Goal: Information Seeking & Learning: Find specific page/section

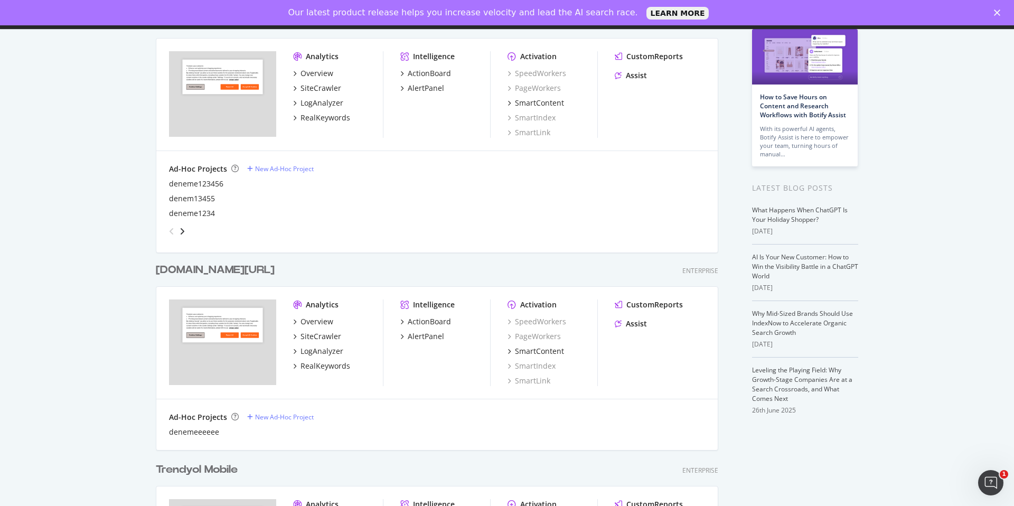
scroll to position [91, 0]
click at [327, 337] on div "SiteCrawler" at bounding box center [320, 335] width 41 height 11
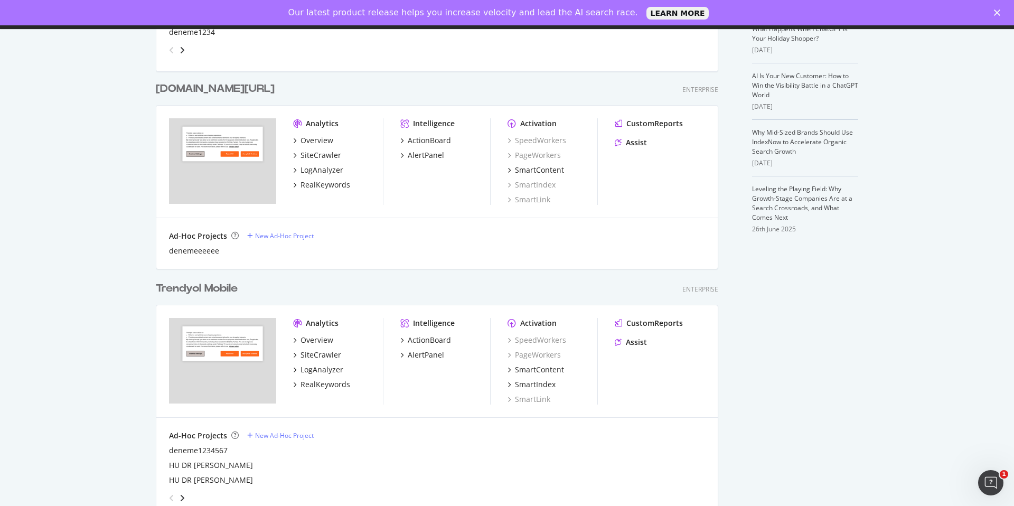
scroll to position [276, 0]
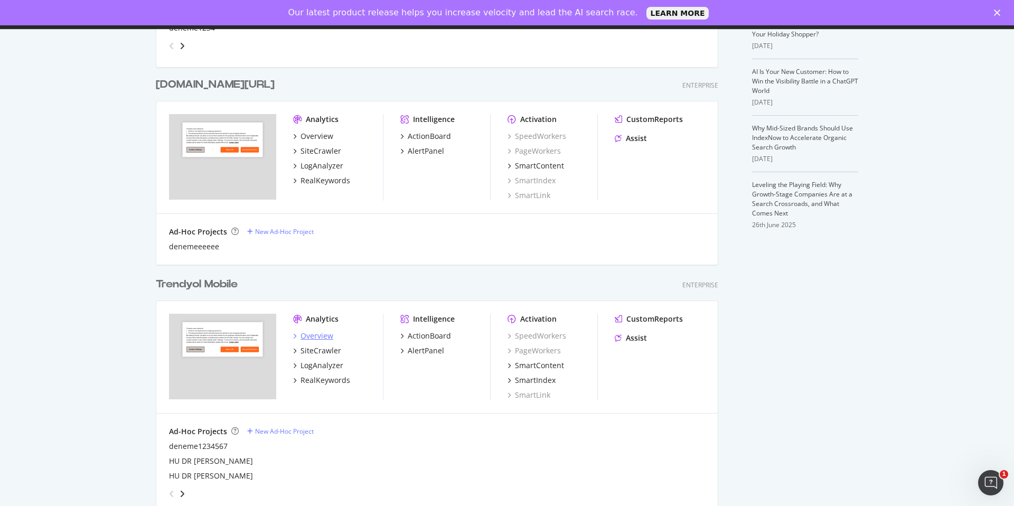
click at [328, 334] on div "Overview" at bounding box center [316, 336] width 33 height 11
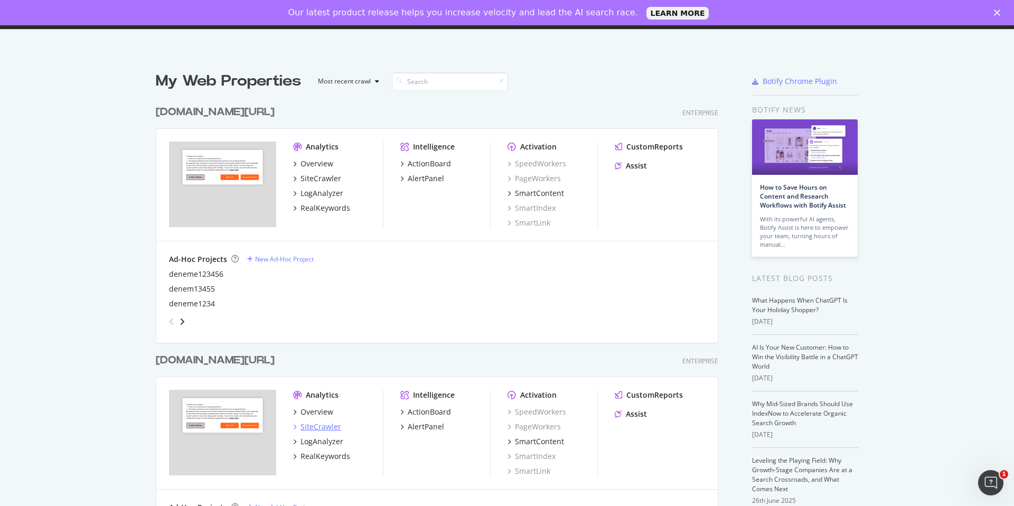
click at [333, 430] on div "SiteCrawler" at bounding box center [320, 426] width 41 height 11
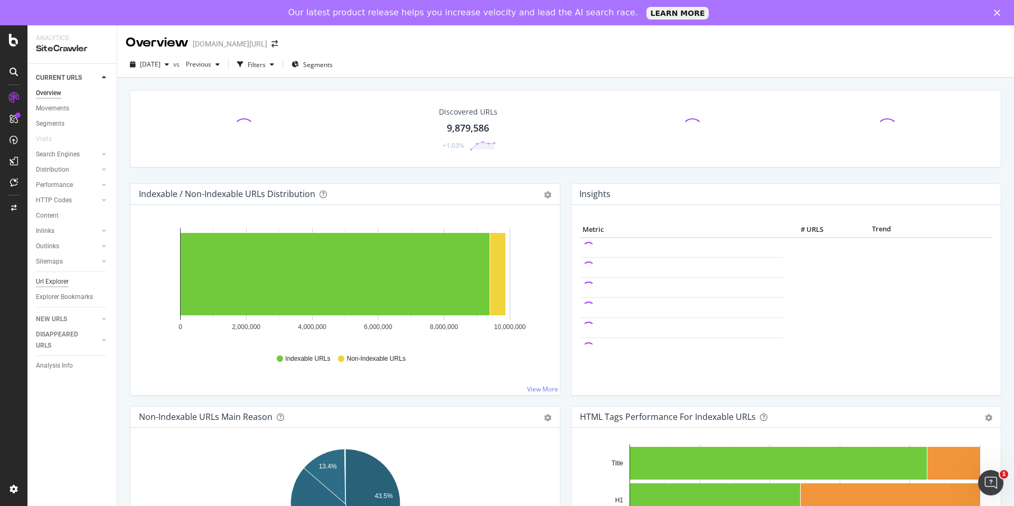
click at [55, 284] on div "Url Explorer" at bounding box center [52, 281] width 33 height 11
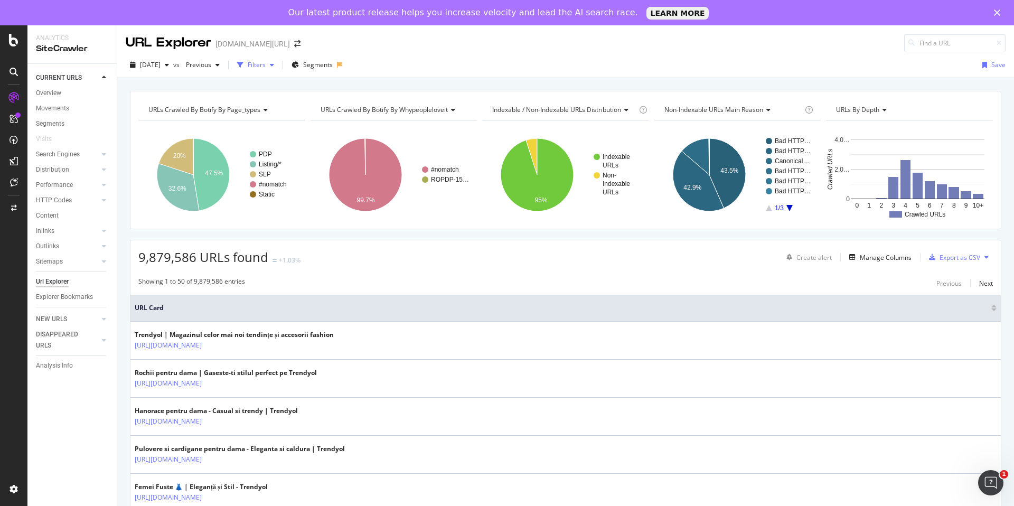
click at [266, 67] on div "Filters" at bounding box center [257, 64] width 18 height 9
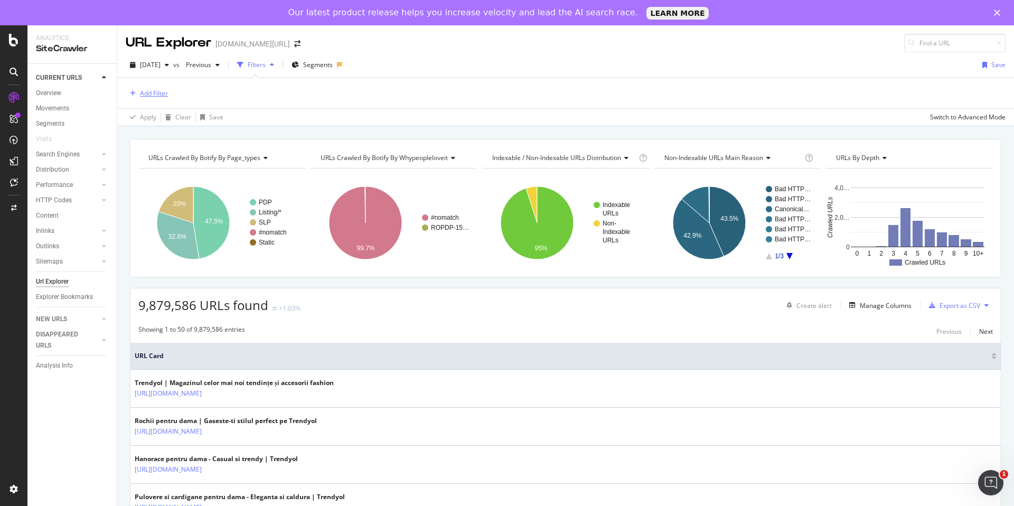
click at [158, 87] on div "Add Filter" at bounding box center [147, 93] width 42 height 13
click at [158, 88] on div "Add Filter" at bounding box center [147, 94] width 42 height 12
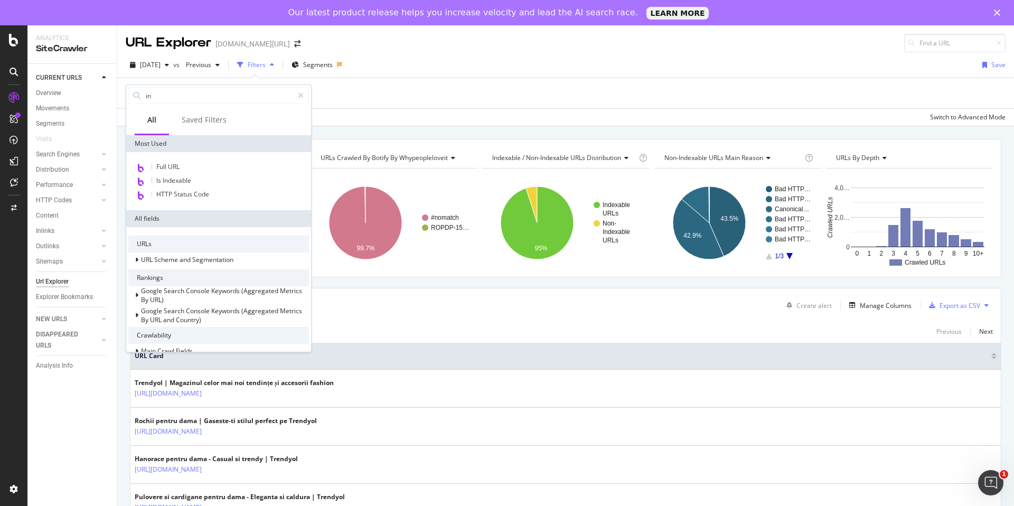
type input "i"
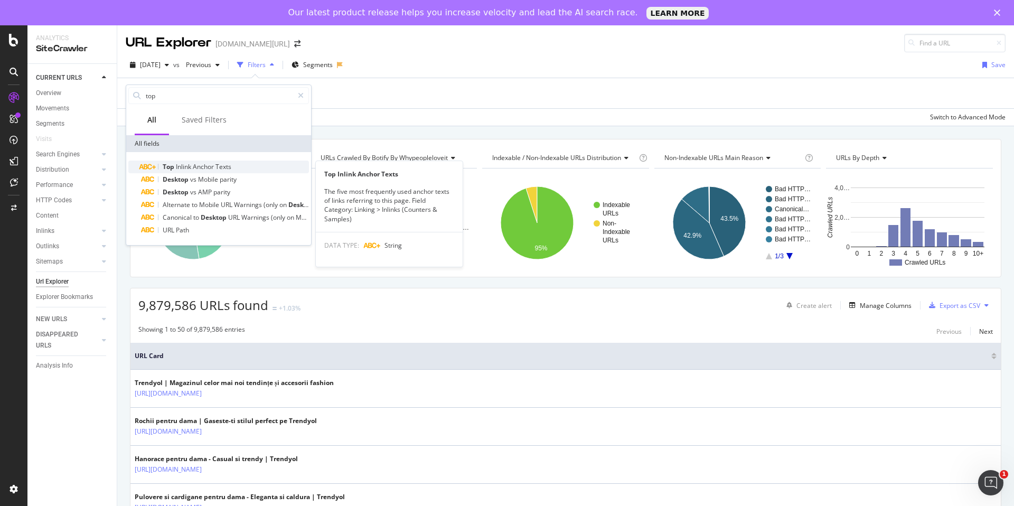
type input "top"
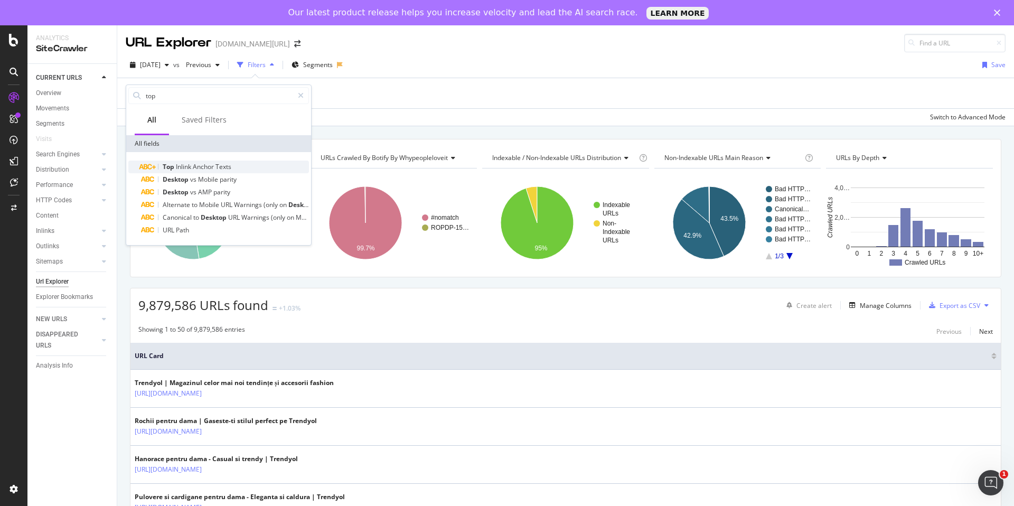
click at [204, 168] on span "Anchor" at bounding box center [204, 166] width 23 height 9
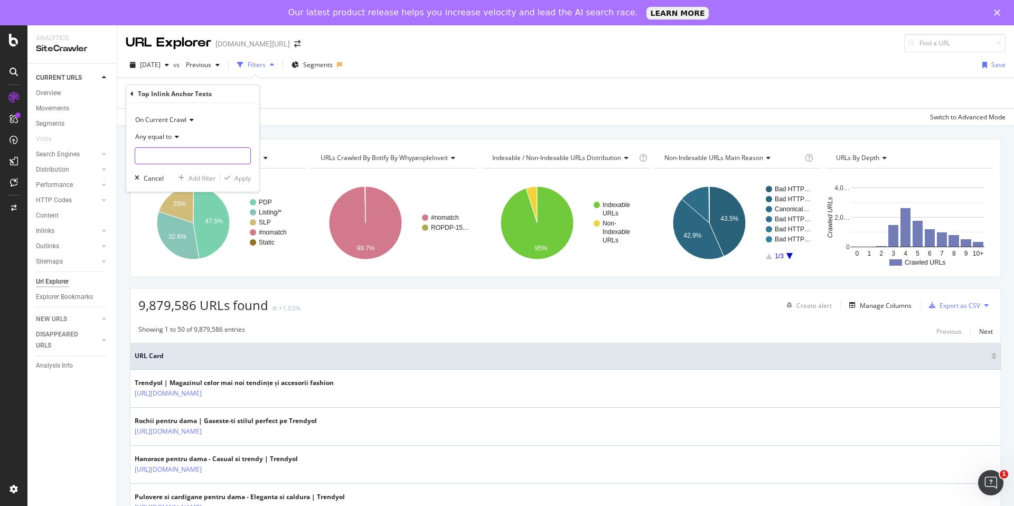
click at [164, 150] on input "text" at bounding box center [192, 155] width 115 height 17
click at [880, 307] on div "Manage Columns" at bounding box center [886, 305] width 52 height 9
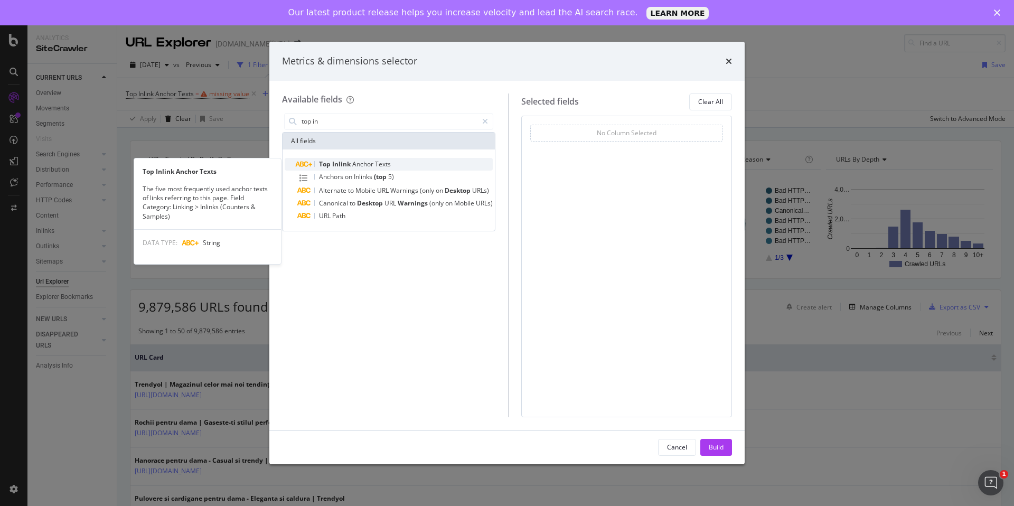
type input "top in"
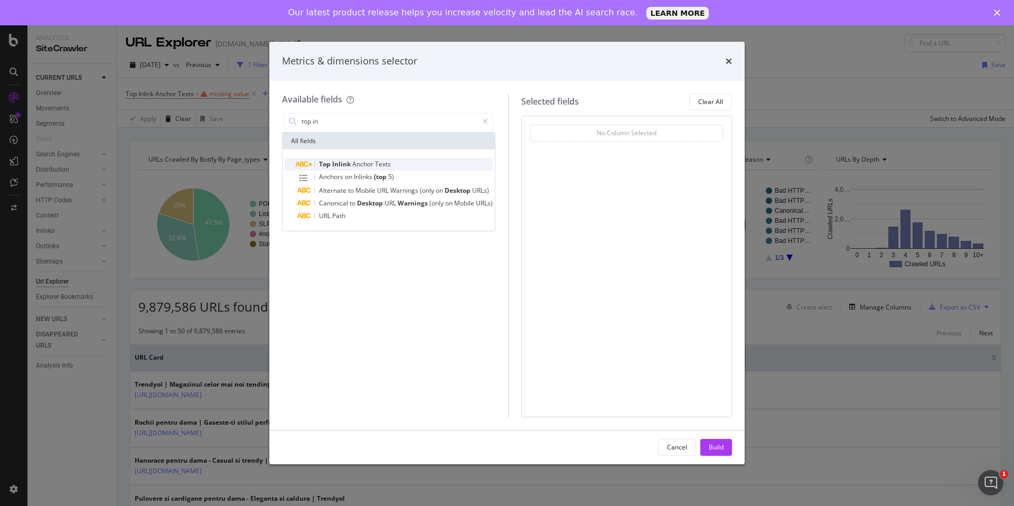
click at [333, 163] on span "Inlink" at bounding box center [342, 163] width 20 height 9
click at [401, 168] on div "Top Inlink Anchor Texts" at bounding box center [394, 164] width 195 height 13
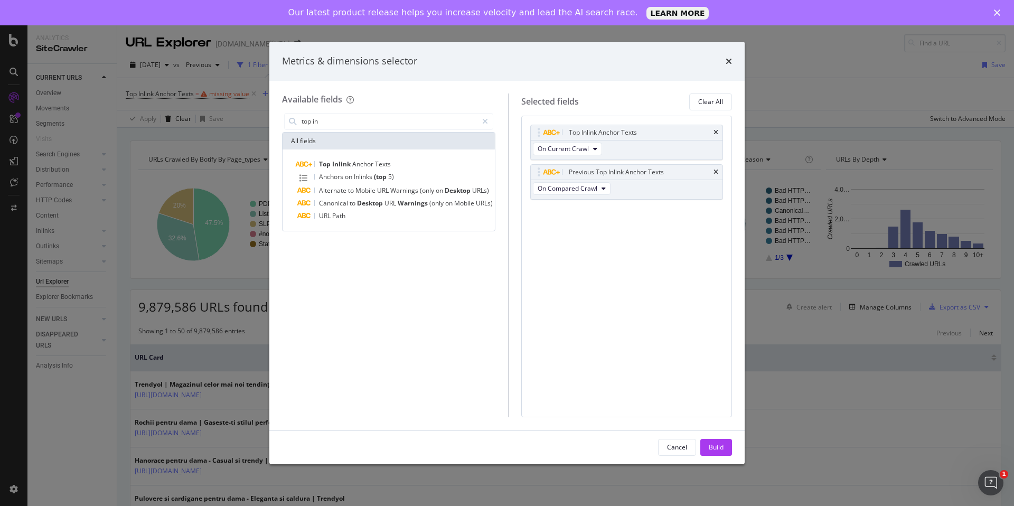
click at [401, 168] on div "Top Inlink Anchor Texts" at bounding box center [394, 164] width 195 height 13
click at [724, 443] on button "Build" at bounding box center [716, 447] width 32 height 17
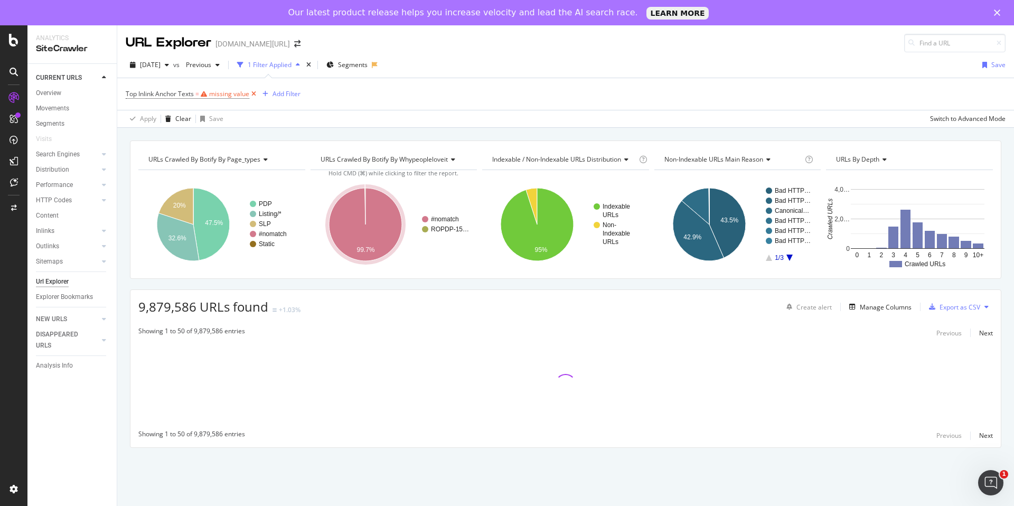
click at [255, 92] on icon at bounding box center [253, 94] width 9 height 11
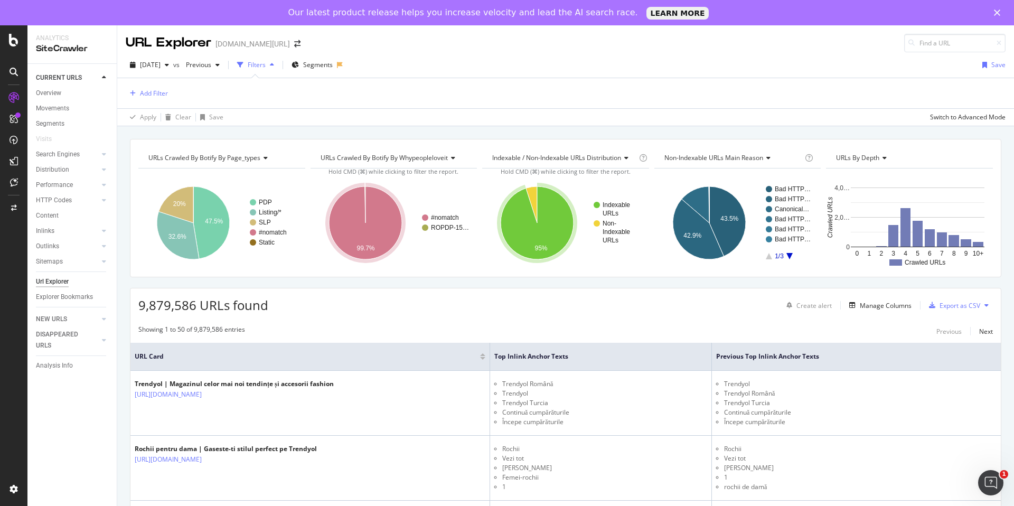
click at [155, 86] on div "Add Filter" at bounding box center [566, 93] width 880 height 30
click at [157, 93] on div "Add Filter" at bounding box center [154, 93] width 28 height 9
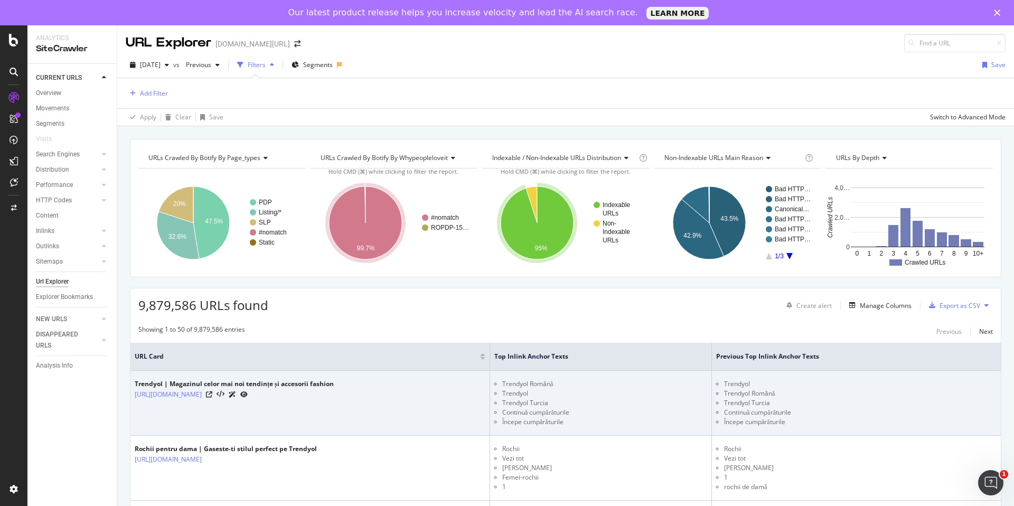
click at [610, 420] on li "Începe cumpărăturile" at bounding box center [604, 422] width 205 height 10
click at [610, 463] on li "[PERSON_NAME]" at bounding box center [604, 468] width 205 height 10
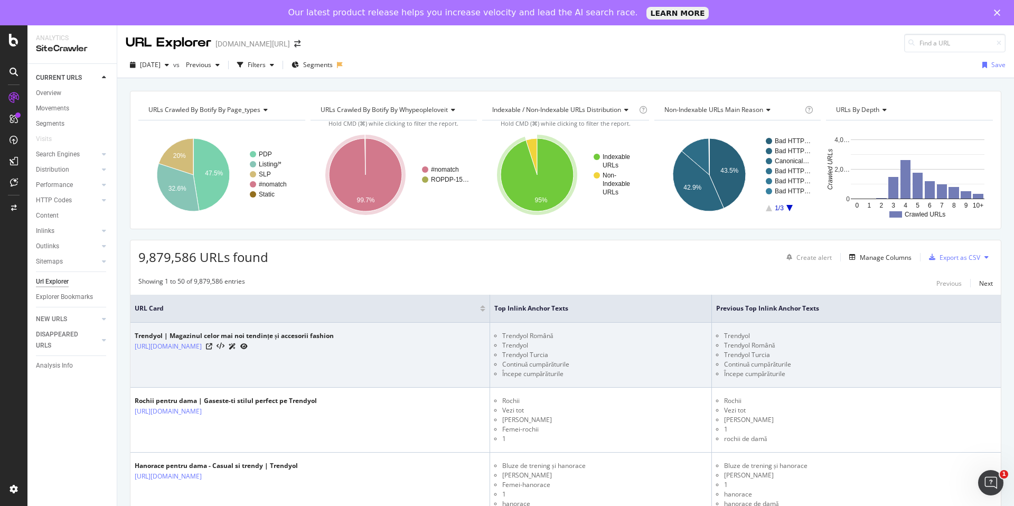
click at [620, 377] on li "Începe cumpărăturile" at bounding box center [604, 374] width 205 height 10
copy li "cumpărăturile"
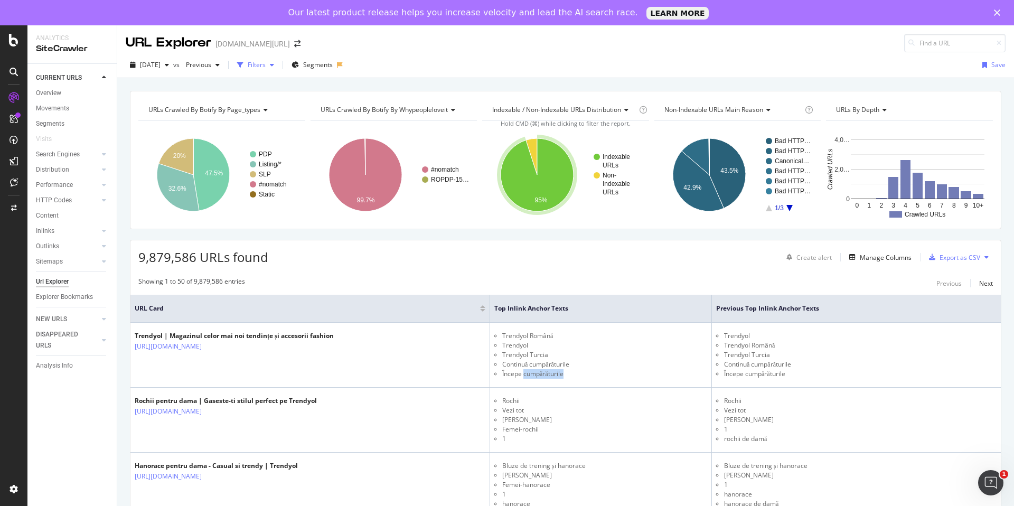
click at [248, 69] on div "button" at bounding box center [240, 65] width 15 height 15
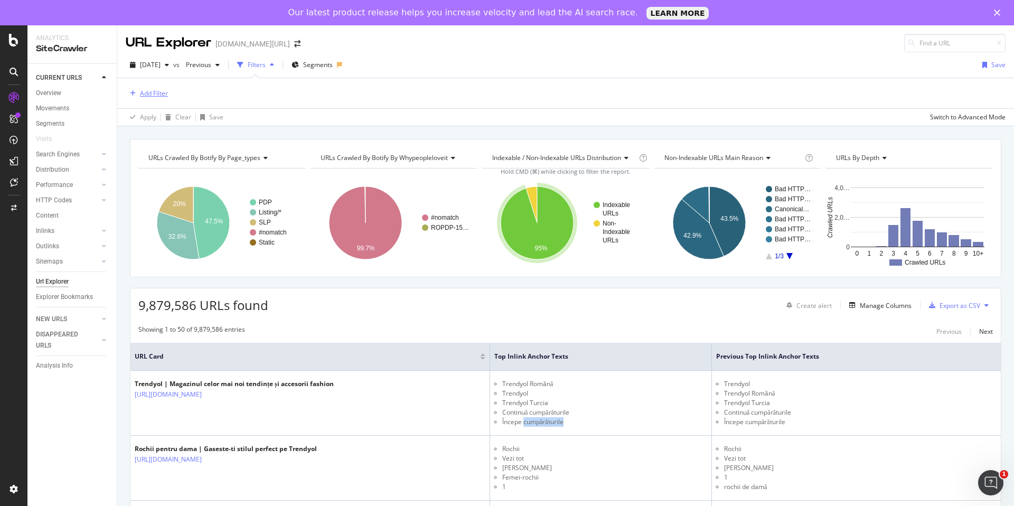
click at [150, 92] on div "Add Filter" at bounding box center [154, 93] width 28 height 9
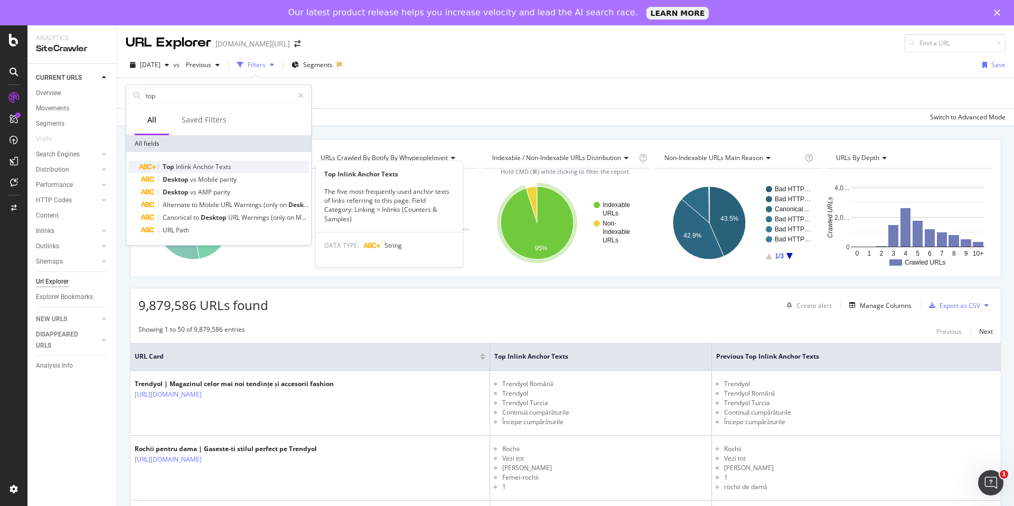
type input "top"
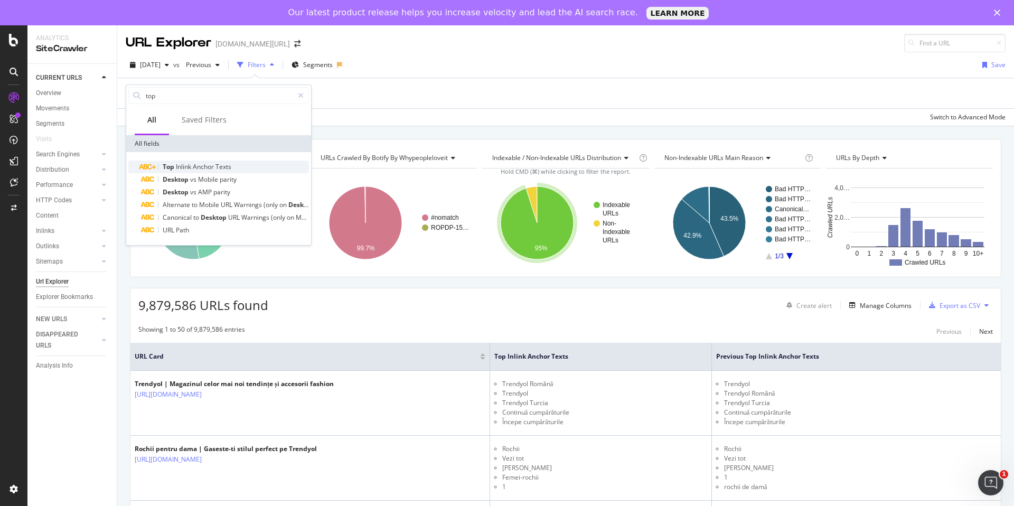
click at [221, 167] on span "Texts" at bounding box center [223, 166] width 16 height 9
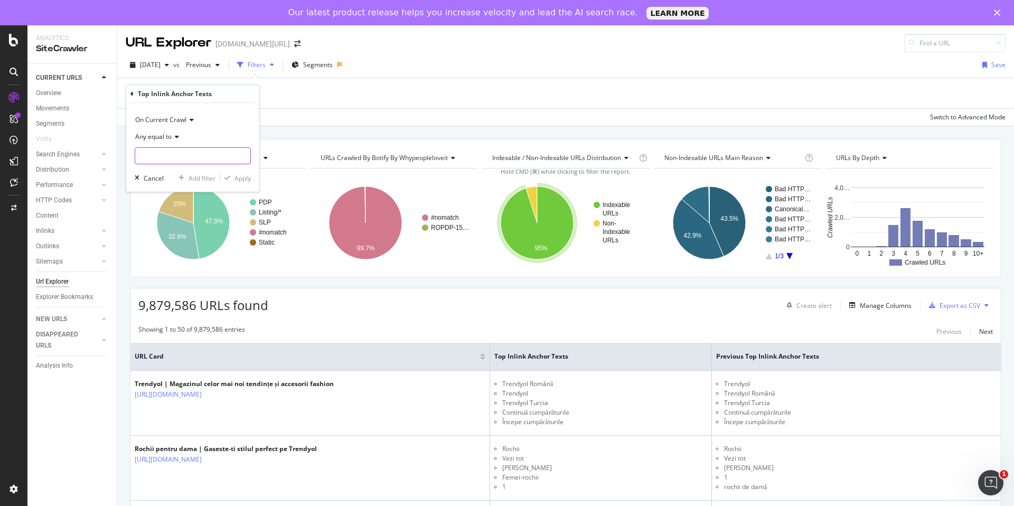
click at [200, 151] on input "text" at bounding box center [192, 155] width 115 height 17
click at [176, 137] on icon at bounding box center [175, 137] width 7 height 6
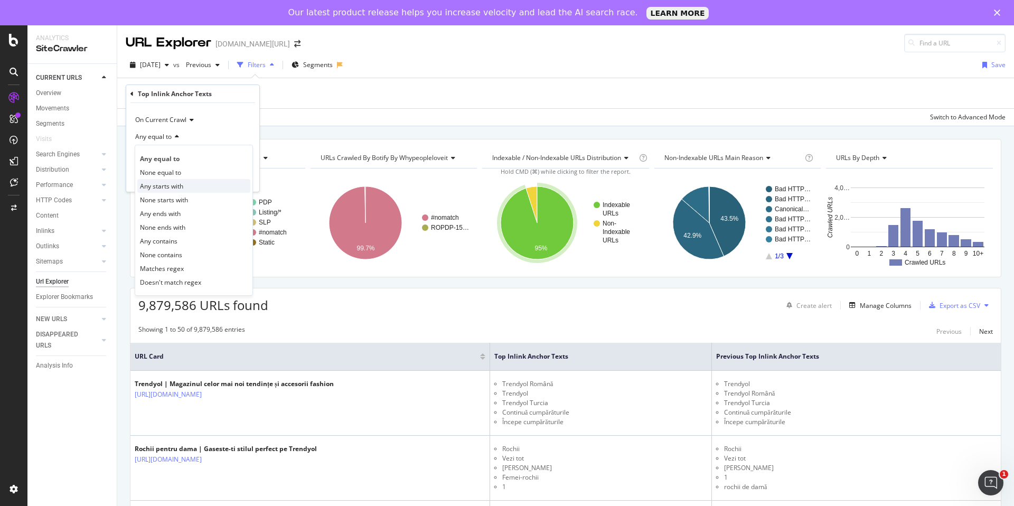
click at [195, 188] on div "Any starts with" at bounding box center [193, 186] width 113 height 14
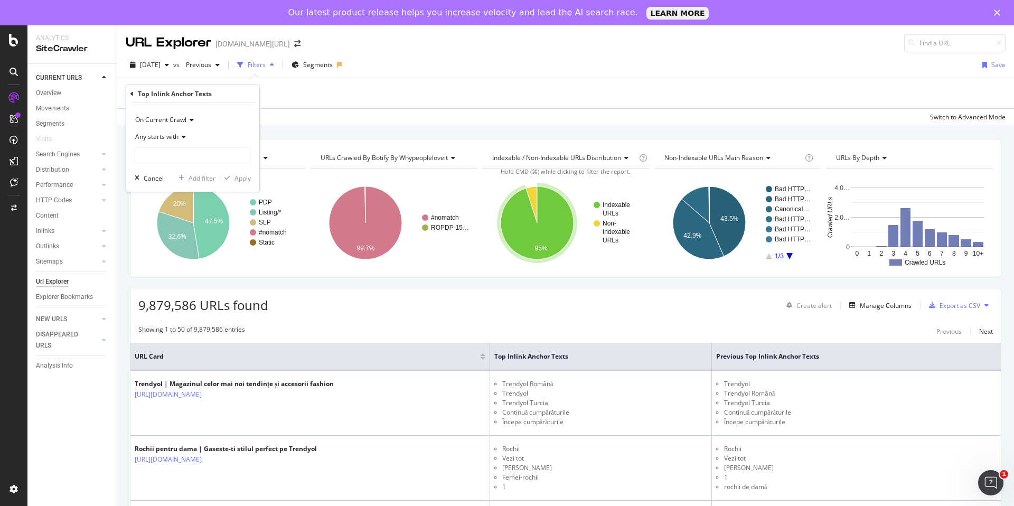
click at [177, 140] on span "Any starts with" at bounding box center [156, 136] width 43 height 9
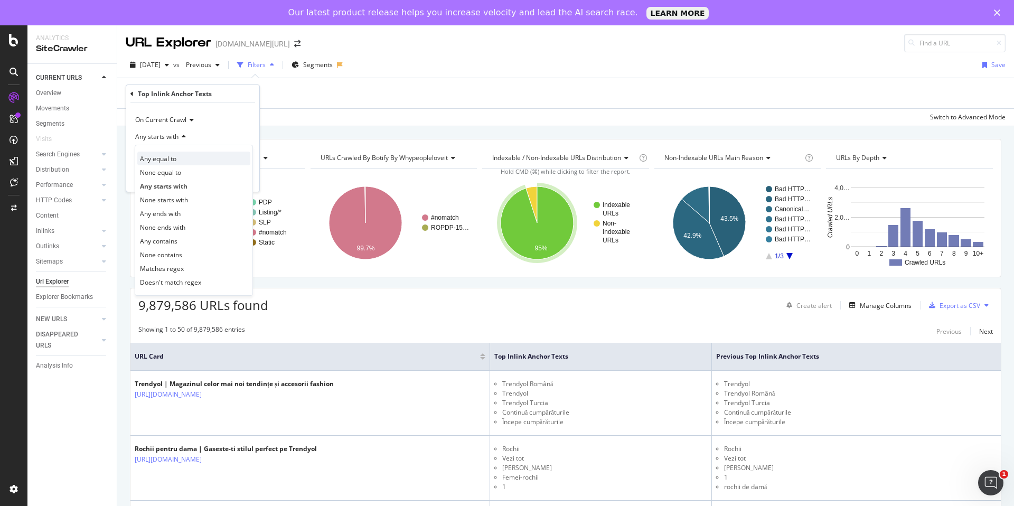
click at [183, 161] on div "Any equal to" at bounding box center [193, 159] width 113 height 14
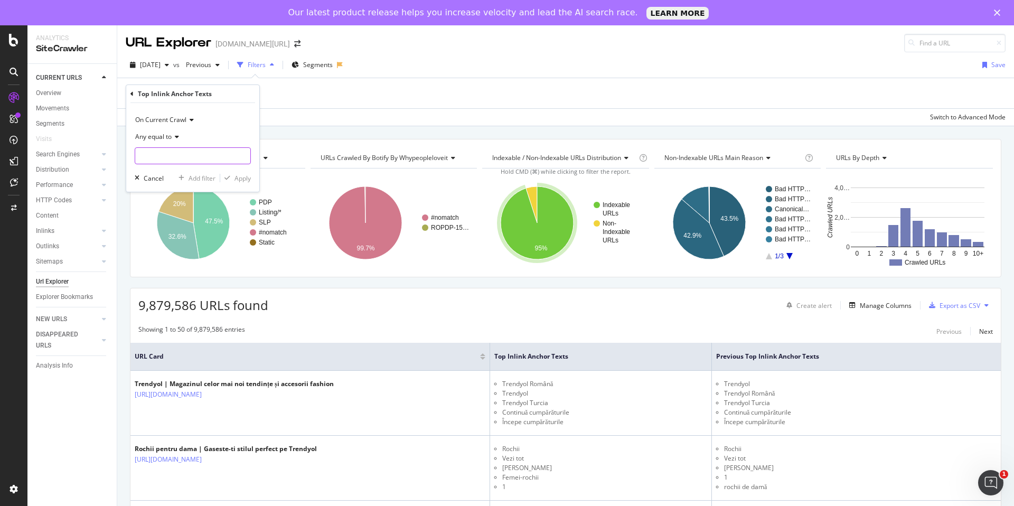
click at [187, 156] on input "text" at bounding box center [192, 155] width 115 height 17
paste input "cumpărăturile"
type input "cumpărăturile"
click at [244, 181] on div "Apply" at bounding box center [242, 178] width 16 height 9
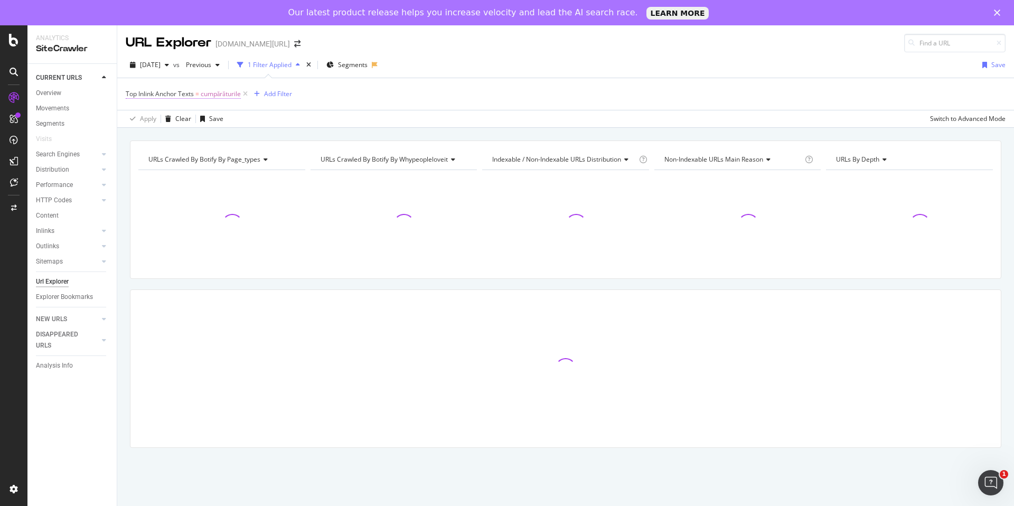
click at [170, 97] on span "Top Inlink Anchor Texts" at bounding box center [160, 93] width 68 height 9
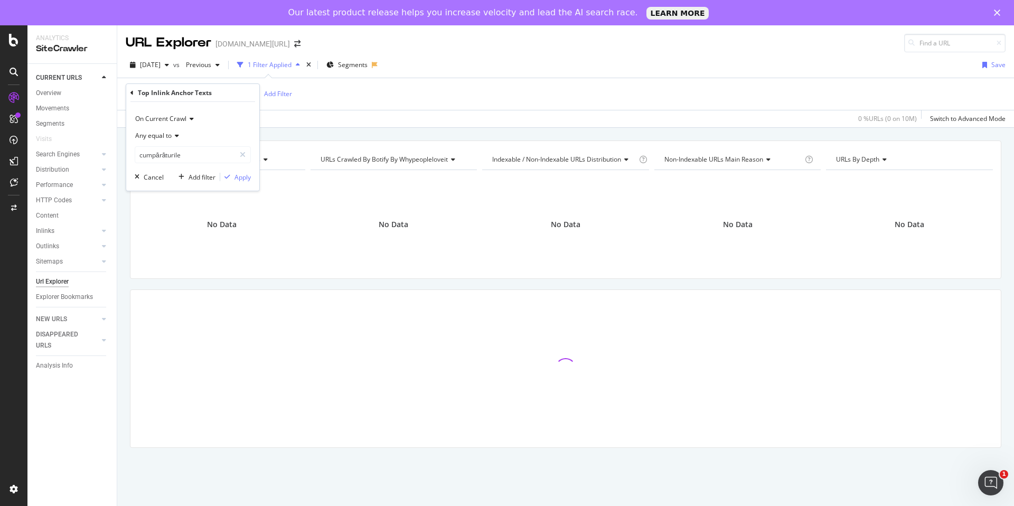
click at [162, 136] on span "Any equal to" at bounding box center [153, 135] width 36 height 9
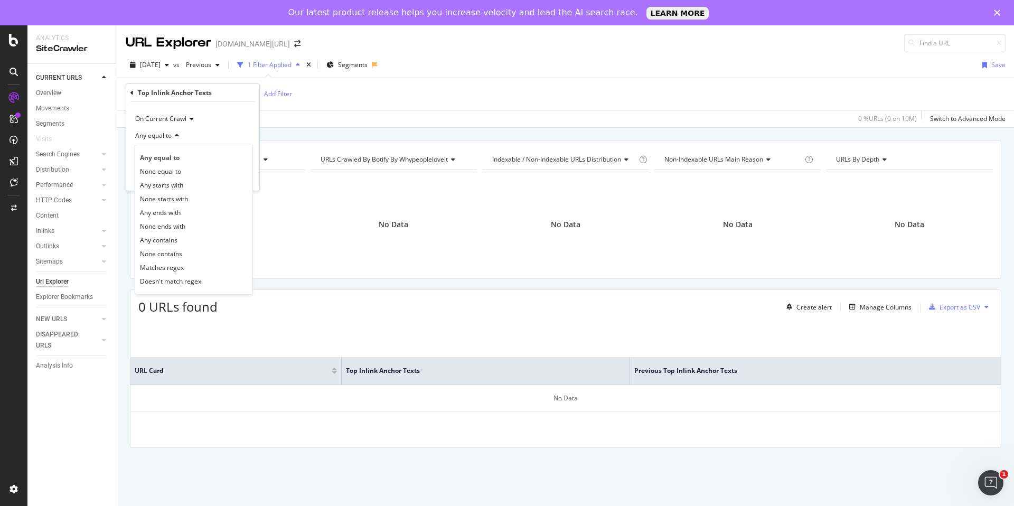
click at [341, 100] on div "Top Inlink Anchor Texts = cumpărăturile Add Filter" at bounding box center [566, 94] width 880 height 32
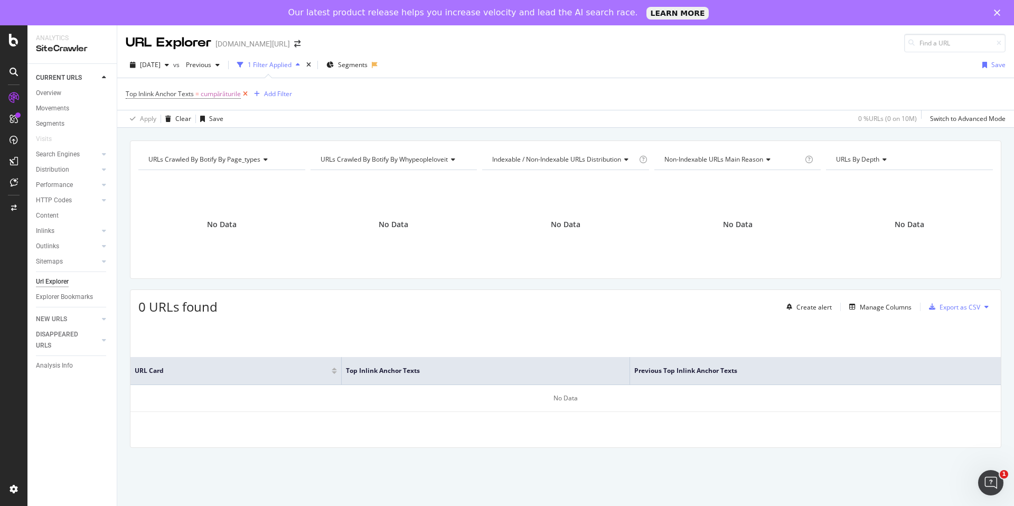
click at [247, 93] on icon at bounding box center [245, 94] width 9 height 11
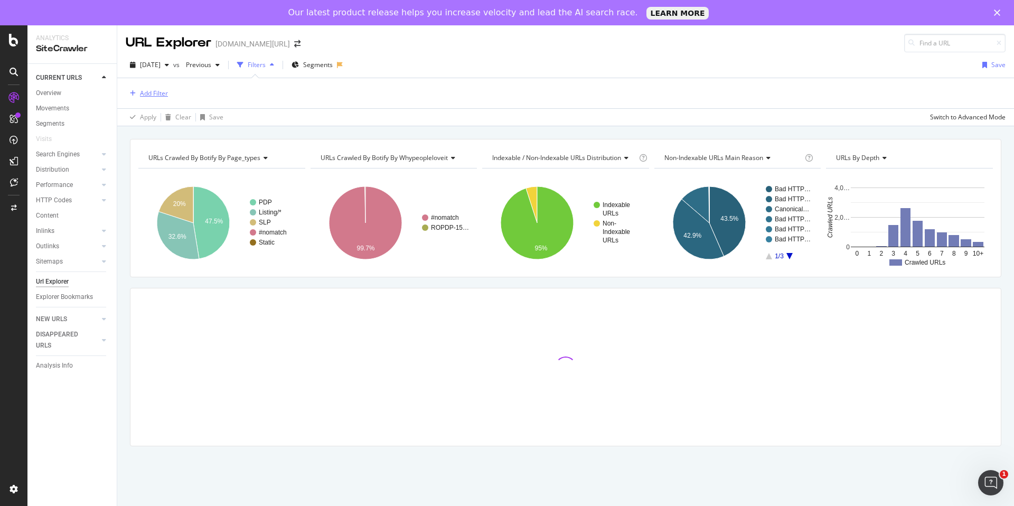
click at [155, 98] on div "Add Filter" at bounding box center [147, 94] width 42 height 12
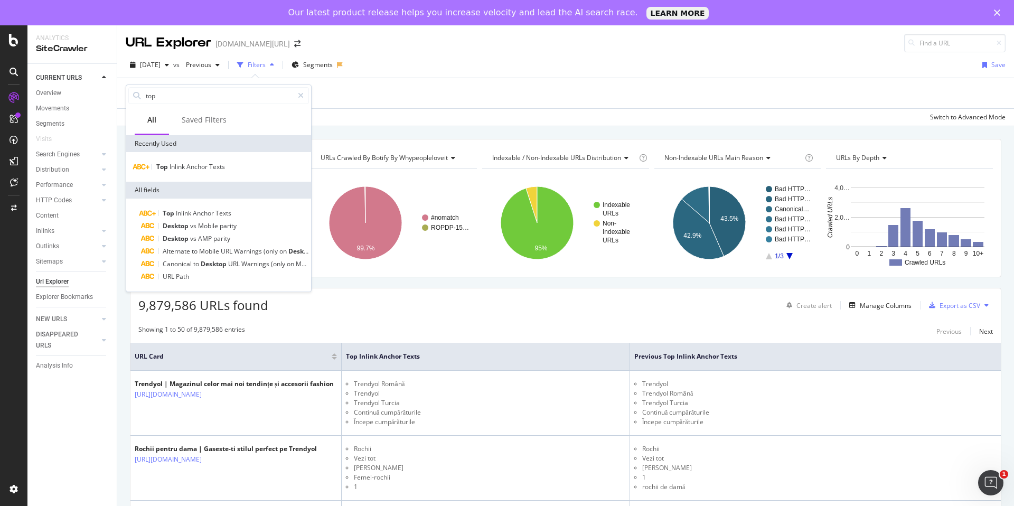
click at [199, 156] on div "Top Inlink Anchor Texts" at bounding box center [218, 167] width 185 height 30
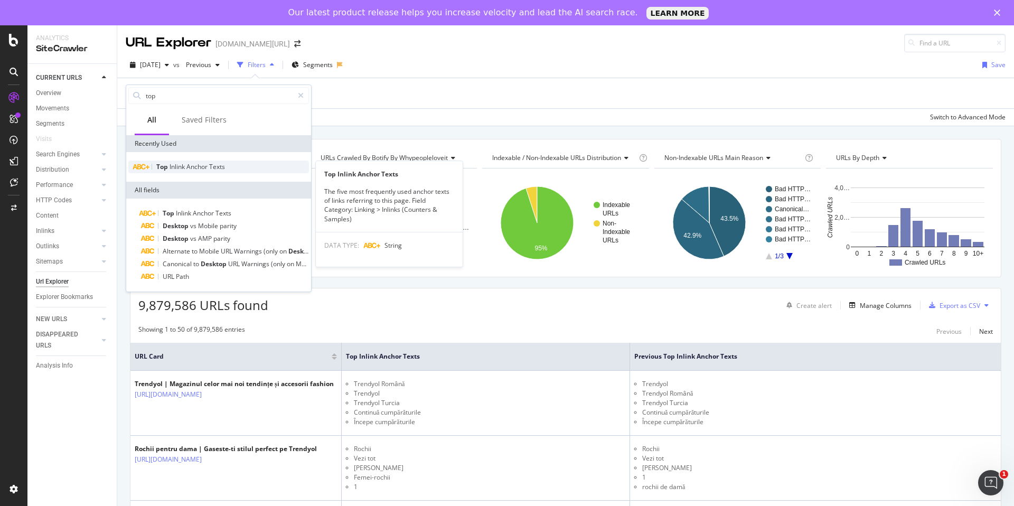
click at [200, 170] on span "Anchor" at bounding box center [197, 166] width 23 height 9
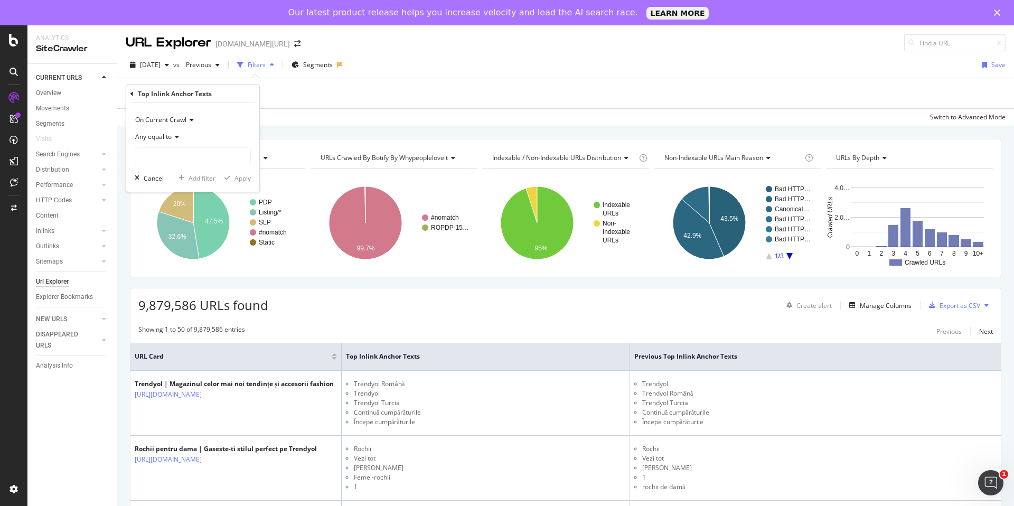
click at [172, 132] on span "Any equal to" at bounding box center [153, 136] width 36 height 9
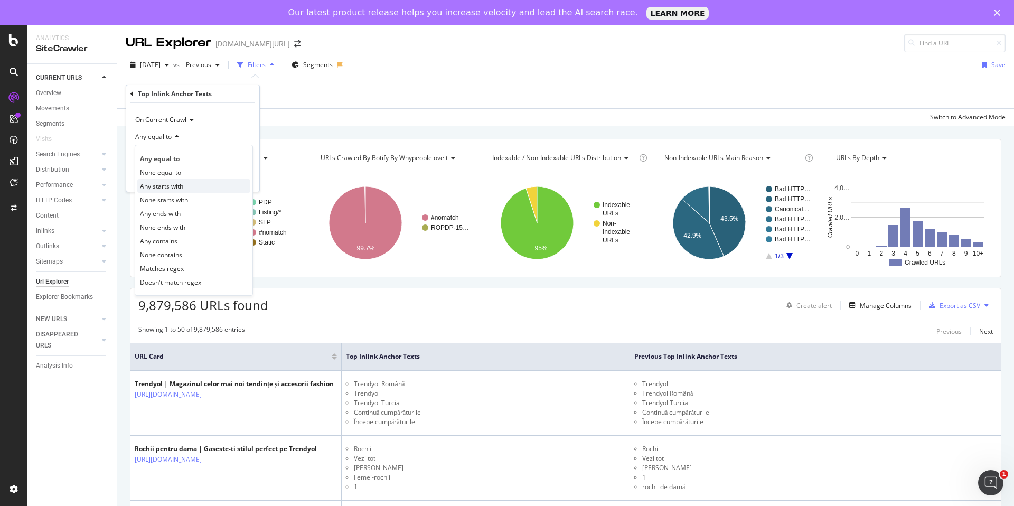
click at [199, 183] on div "Any starts with" at bounding box center [193, 186] width 113 height 14
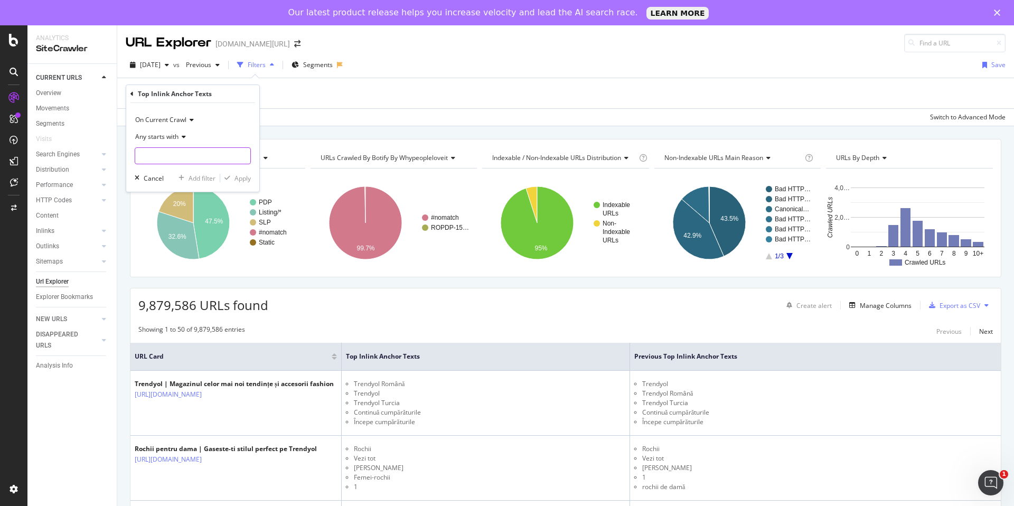
click at [221, 162] on input "text" at bounding box center [192, 155] width 115 height 17
paste input "cumpărăturile"
type input "cumpărăturile"
click at [244, 178] on div "Apply" at bounding box center [242, 178] width 16 height 9
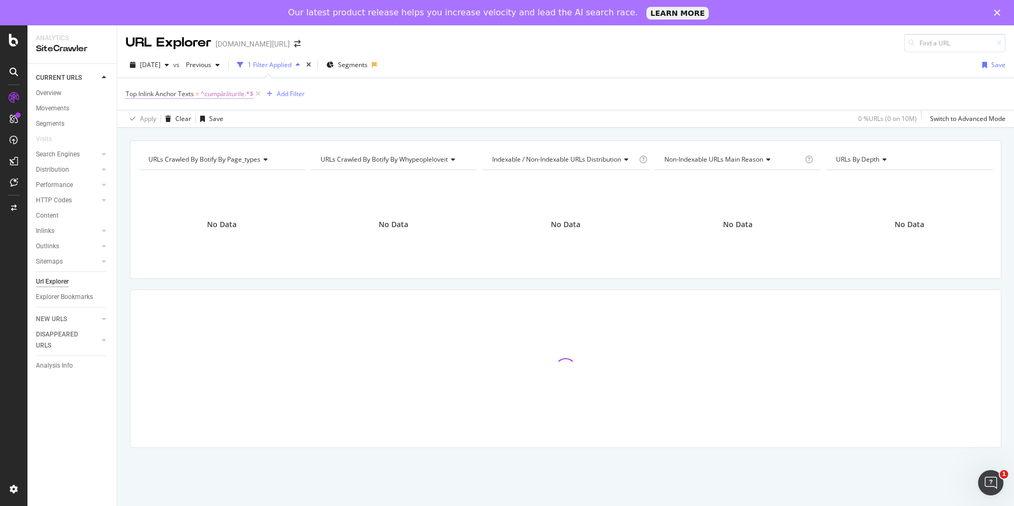
click at [209, 92] on span "^cumpărăturile.*$" at bounding box center [227, 94] width 53 height 15
click at [181, 139] on div "Any starts with" at bounding box center [193, 135] width 116 height 17
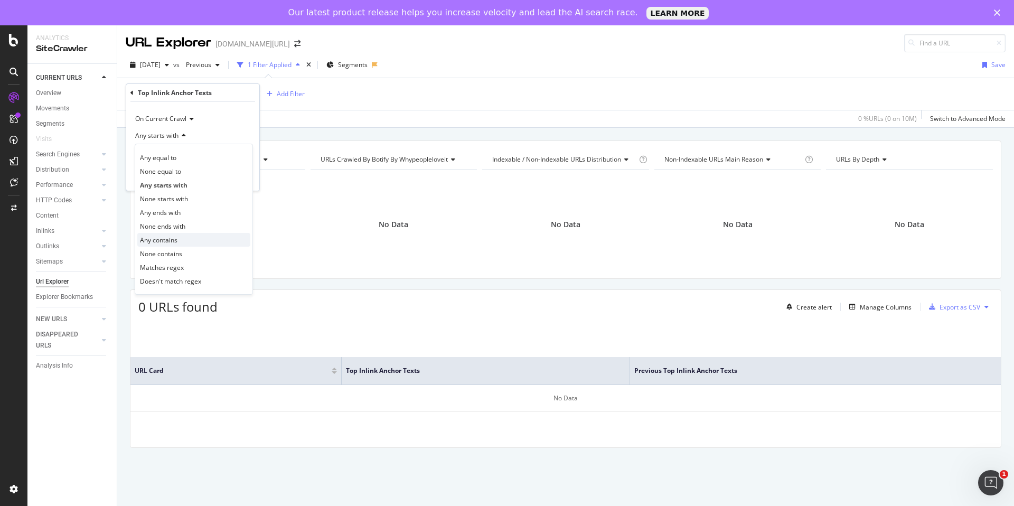
click at [170, 234] on div "Any contains" at bounding box center [193, 240] width 113 height 14
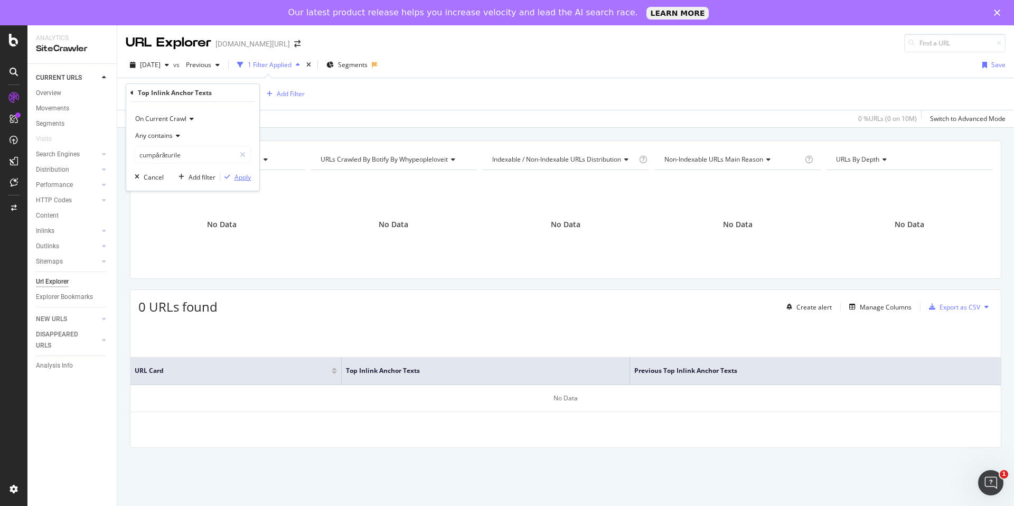
click at [240, 175] on div "Apply" at bounding box center [242, 177] width 16 height 9
